Goal: Find specific page/section: Find specific page/section

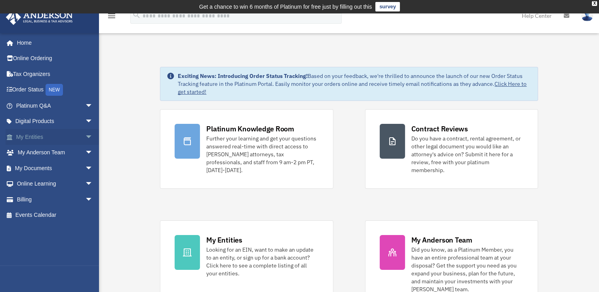
click at [85, 135] on span "arrow_drop_down" at bounding box center [93, 137] width 16 height 16
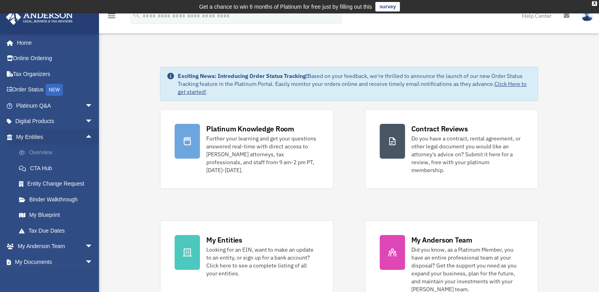
click at [40, 150] on link "Overview" at bounding box center [58, 153] width 94 height 16
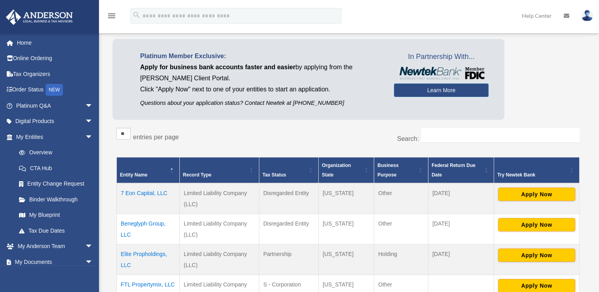
scroll to position [56, 0]
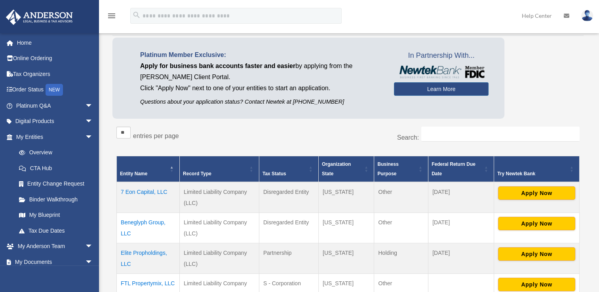
click at [147, 221] on td "Beneglyph Group, LLC" at bounding box center [148, 228] width 63 height 30
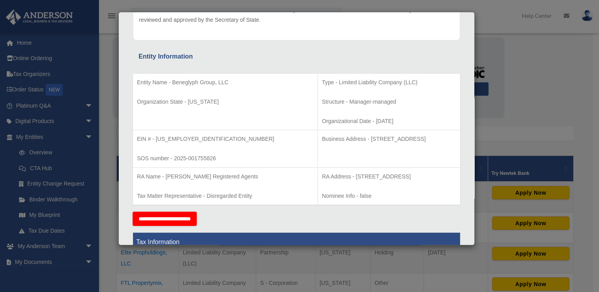
scroll to position [119, 0]
